Goal: Transaction & Acquisition: Purchase product/service

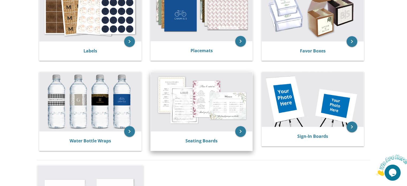
scroll to position [248, 0]
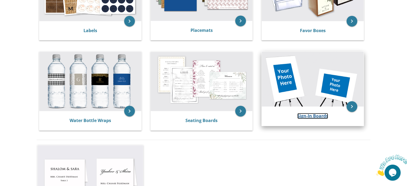
click at [305, 115] on link "Sign-In Boards" at bounding box center [312, 116] width 31 height 6
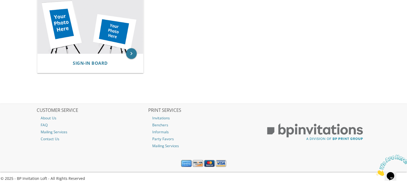
scroll to position [126, 0]
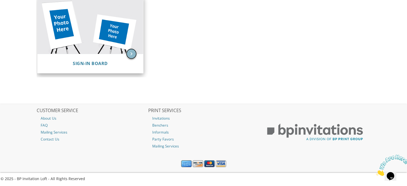
click at [130, 50] on icon "keyboard_arrow_right" at bounding box center [131, 53] width 11 height 11
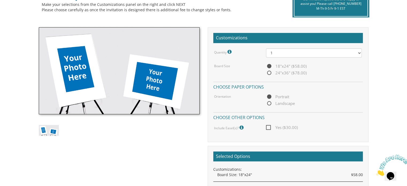
scroll to position [132, 0]
